Goal: Find specific page/section: Find specific page/section

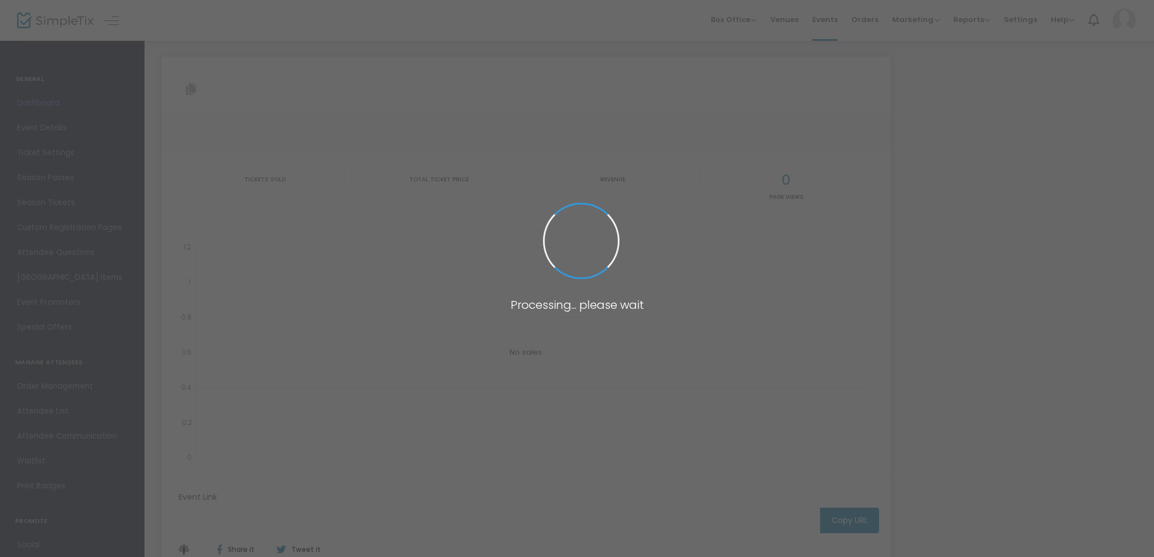
type input "[URL][DOMAIN_NAME][PERSON_NAME]"
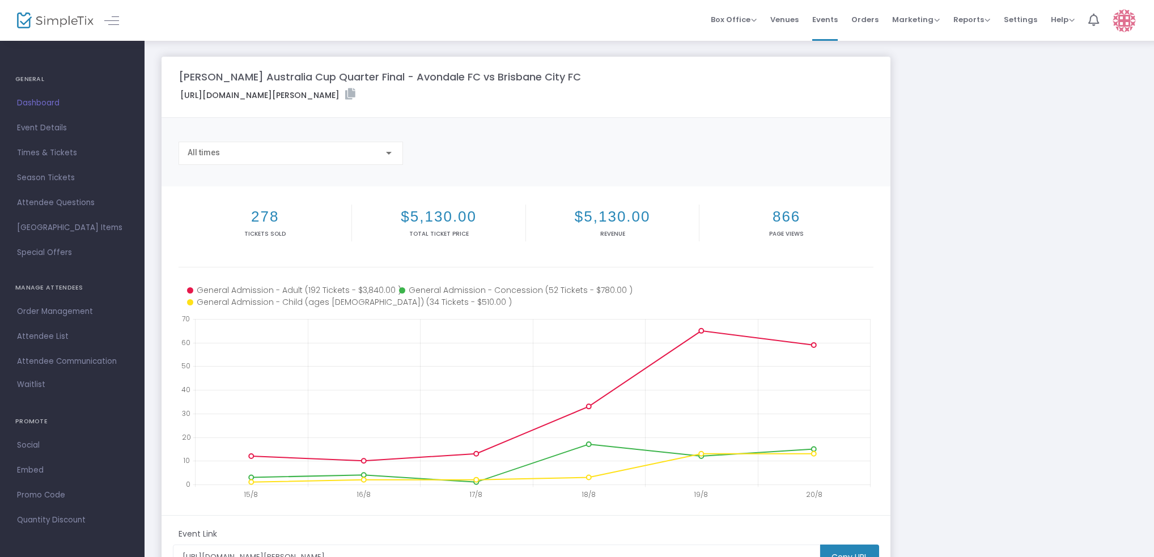
drag, startPoint x: 406, startPoint y: 185, endPoint x: 379, endPoint y: 168, distance: 32.4
click at [406, 185] on m-panel-content "Copy All times" at bounding box center [526, 152] width 729 height 69
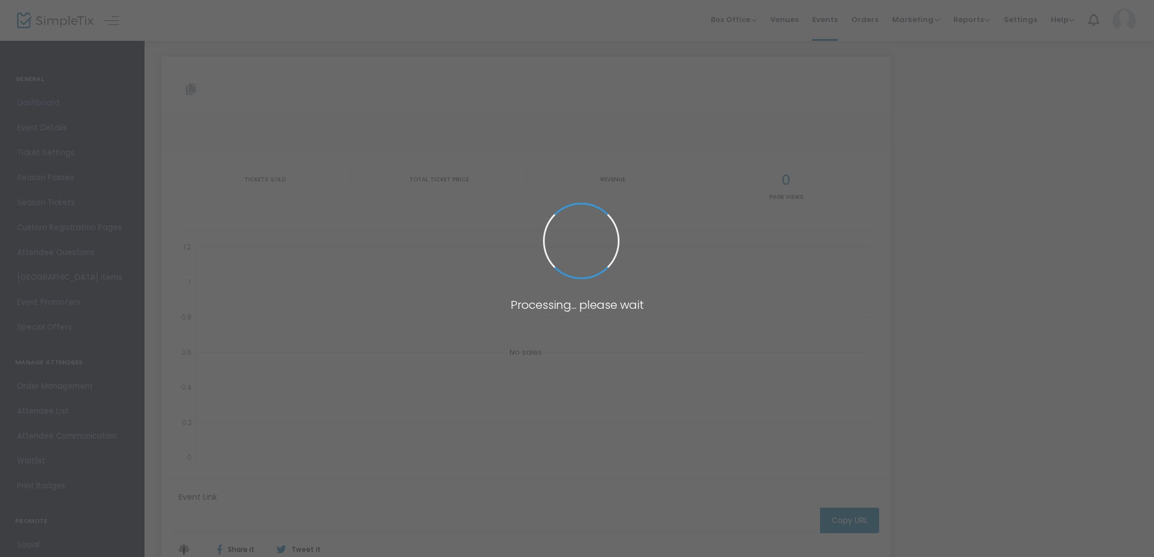
type input "[URL][DOMAIN_NAME][PERSON_NAME]"
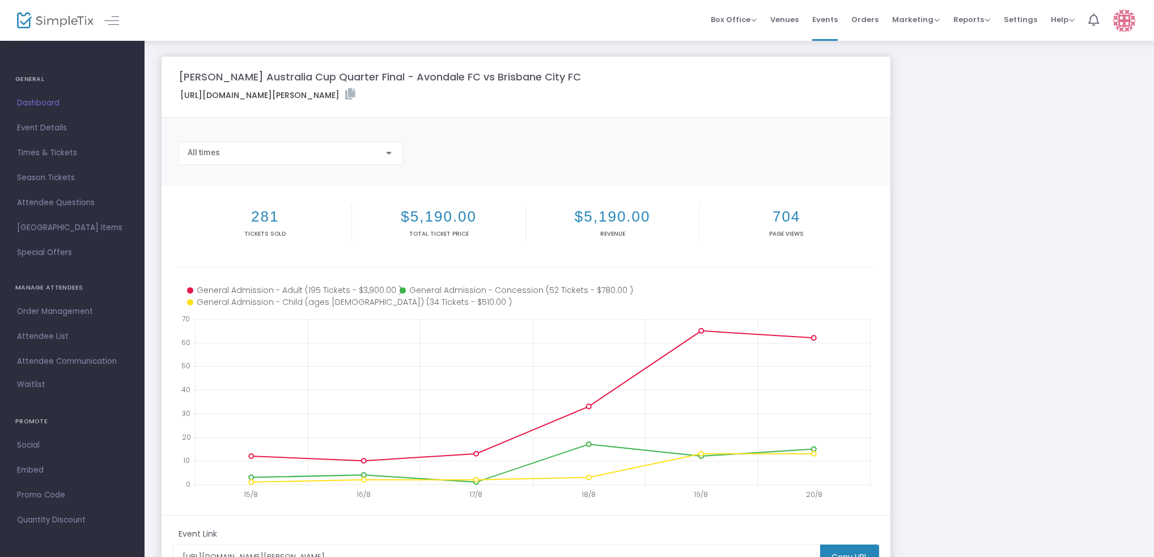
click at [1033, 242] on div "Hahn Australia Cup Quarter Final - Avondale FC vs Brisbane City FC https://www.…" at bounding box center [649, 339] width 987 height 564
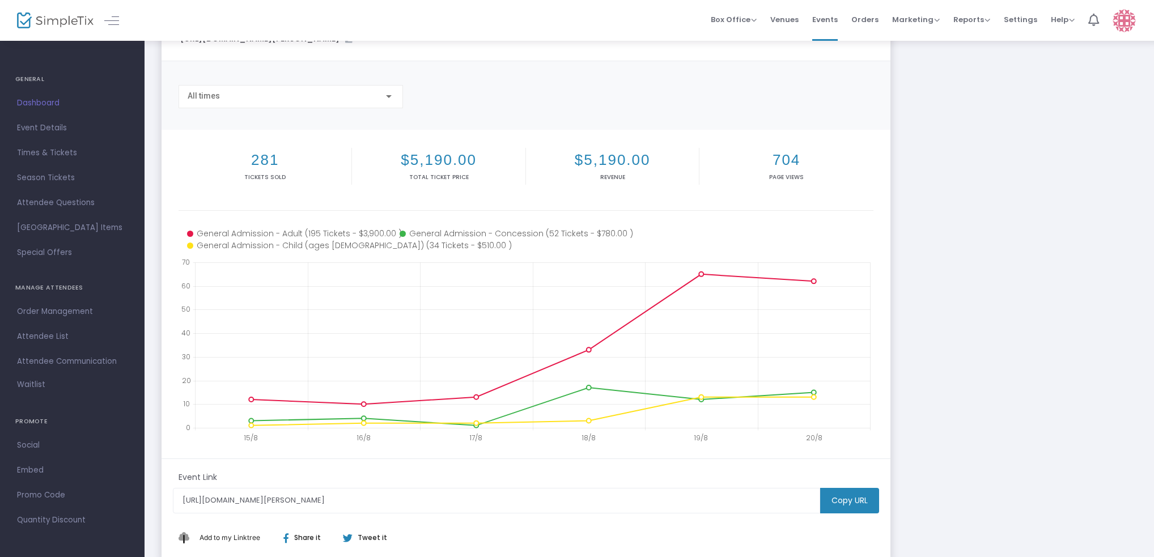
click at [794, 158] on h2 "704" at bounding box center [786, 160] width 169 height 18
